Goal: Find specific page/section: Find specific page/section

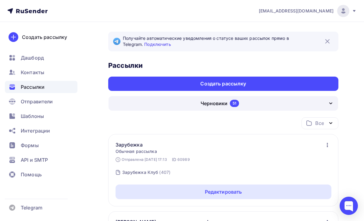
click at [287, 104] on div "Черновики 51" at bounding box center [222, 103] width 229 height 15
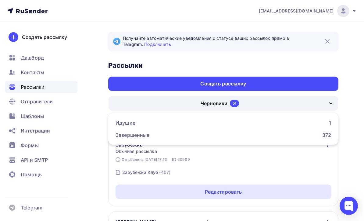
click at [291, 123] on div "Идущие 1" at bounding box center [222, 122] width 215 height 7
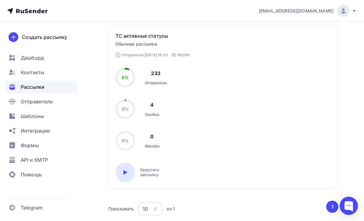
scroll to position [109, 0]
click at [160, 209] on div "10" at bounding box center [150, 209] width 24 height 13
click at [195, 157] on div "10" at bounding box center [175, 154] width 58 height 7
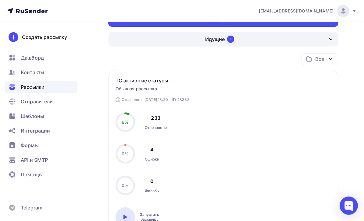
scroll to position [64, 0]
click at [331, 58] on icon "button" at bounding box center [330, 58] width 7 height 7
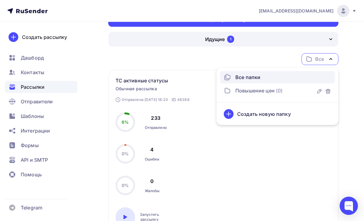
click at [332, 60] on icon "button" at bounding box center [330, 58] width 7 height 7
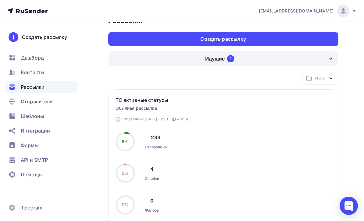
scroll to position [44, 0]
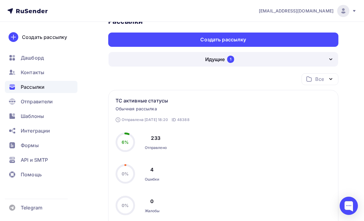
click at [333, 57] on icon "button" at bounding box center [330, 59] width 7 height 7
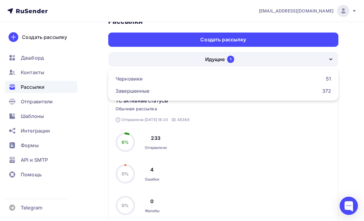
click at [309, 94] on div "Завершенные 372" at bounding box center [222, 90] width 215 height 7
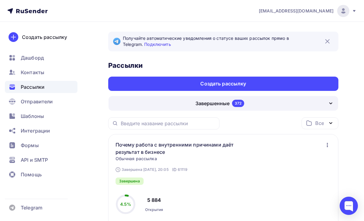
click at [328, 100] on icon "button" at bounding box center [330, 103] width 7 height 7
click at [315, 121] on div "Черновики 51" at bounding box center [222, 122] width 215 height 7
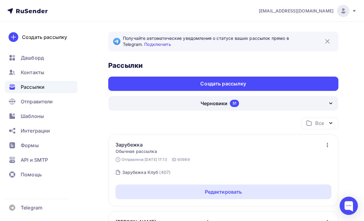
click at [328, 42] on img at bounding box center [326, 41] width 7 height 7
